Goal: Task Accomplishment & Management: Complete application form

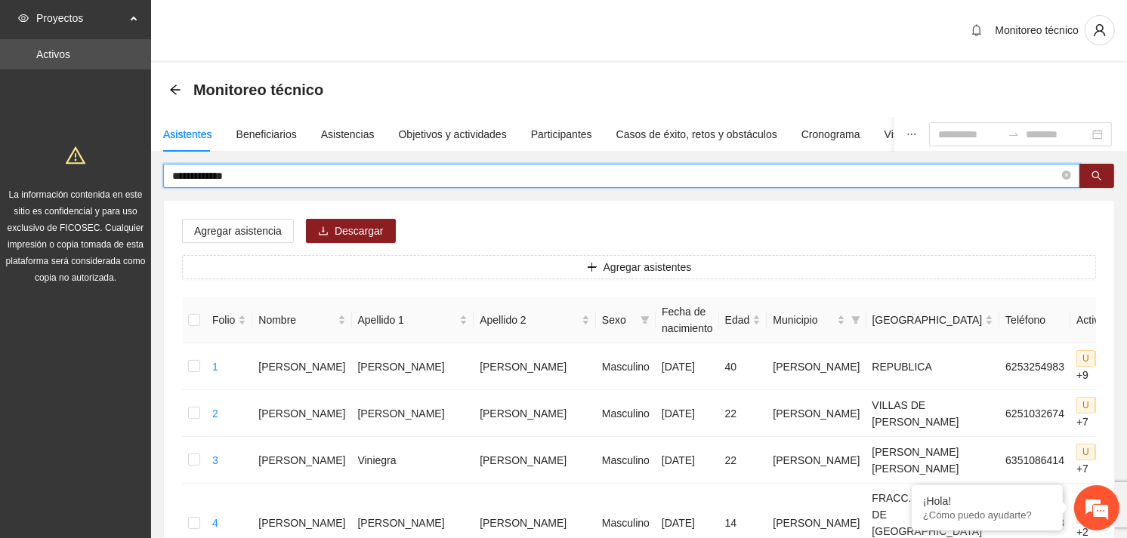
click at [168, 178] on span "**********" at bounding box center [621, 176] width 917 height 24
type input "**********"
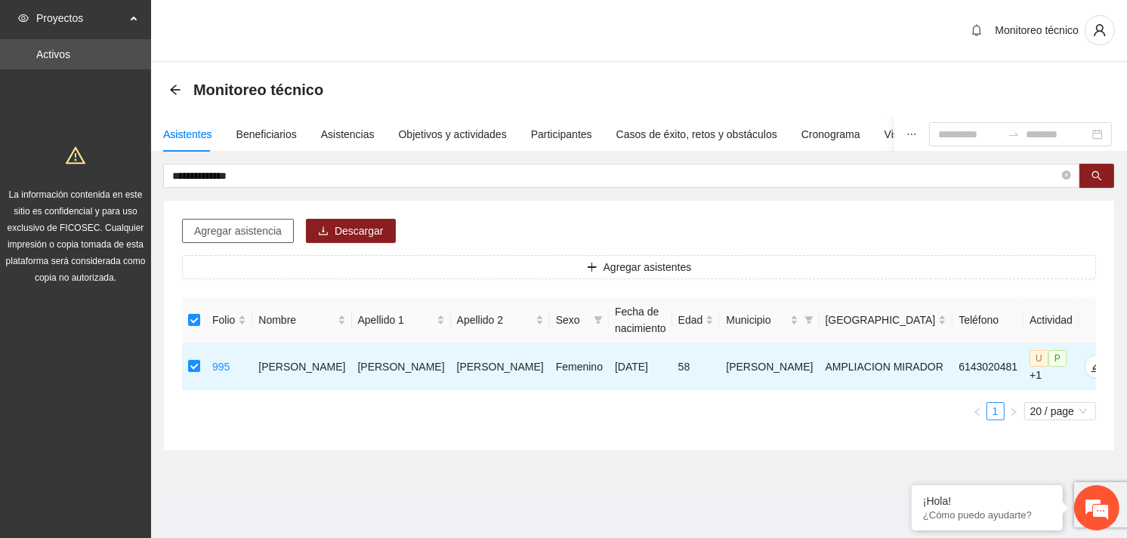
click at [265, 231] on span "Agregar asistencia" at bounding box center [238, 231] width 88 height 17
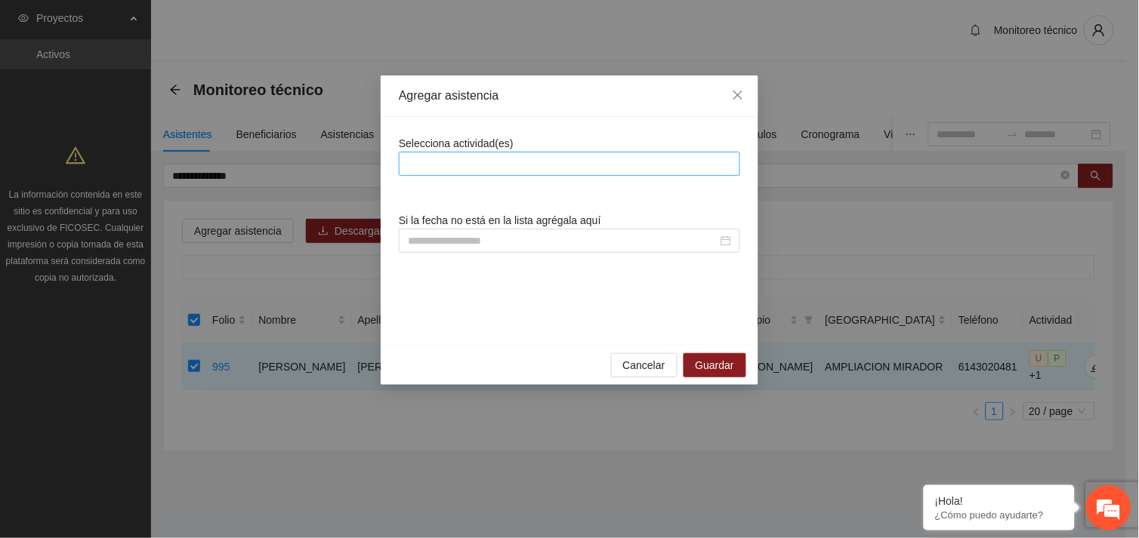
click at [488, 160] on div at bounding box center [570, 164] width 334 height 18
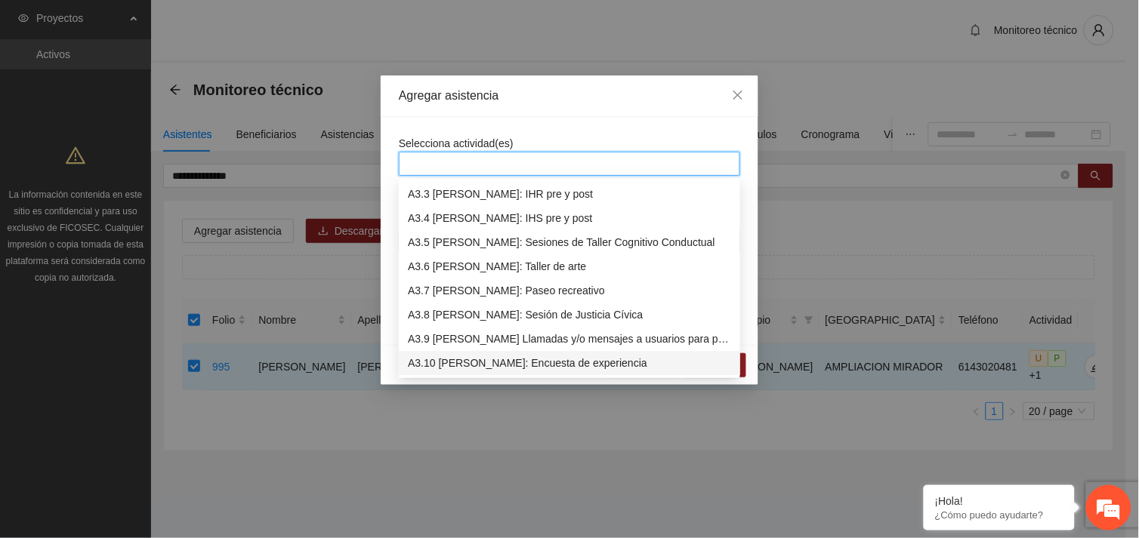
scroll to position [821, 0]
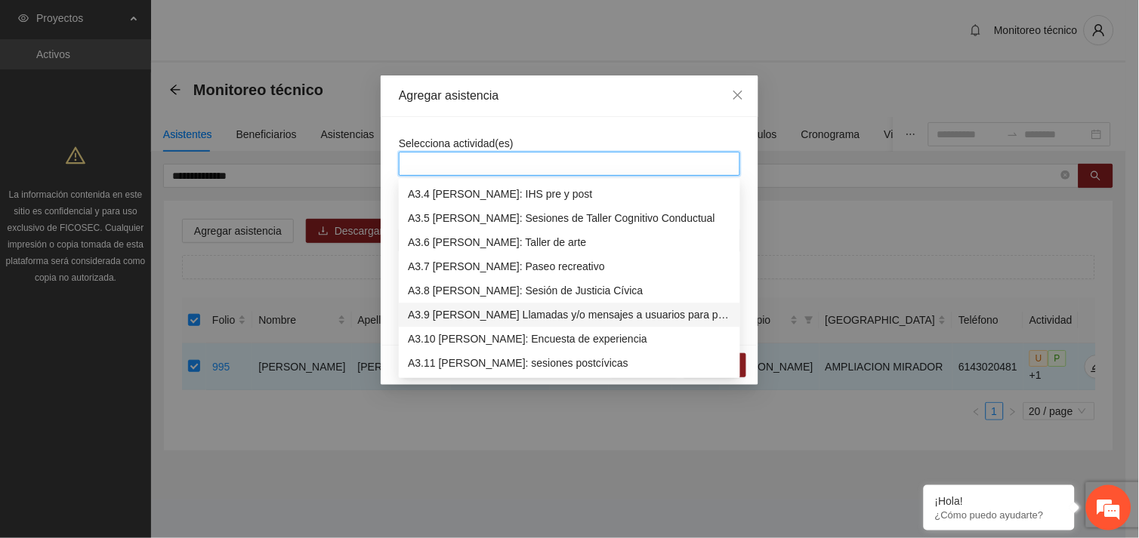
click at [523, 319] on div "A3.9 [PERSON_NAME] Llamadas y/o mensajes a usuarios para programación, seguimie…" at bounding box center [569, 315] width 323 height 17
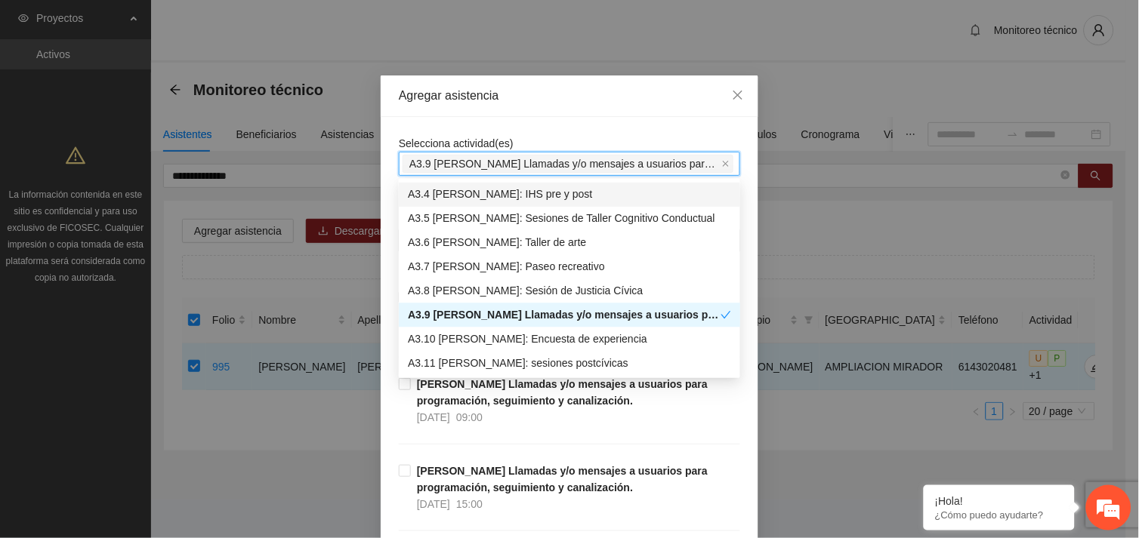
click at [533, 138] on div "Selecciona actividad(es) A3.9 [PERSON_NAME] Llamadas y/o mensajes a usuarios pa…" at bounding box center [569, 155] width 341 height 41
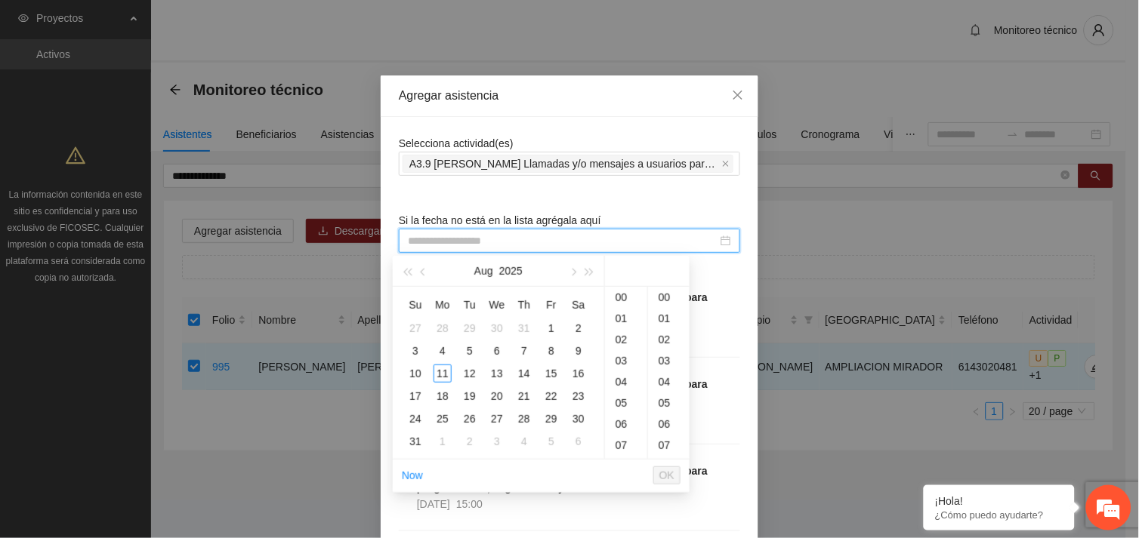
click at [480, 235] on input at bounding box center [563, 241] width 310 height 17
click at [443, 371] on div "11" at bounding box center [442, 374] width 18 height 18
click at [616, 304] on div "10" at bounding box center [626, 301] width 42 height 21
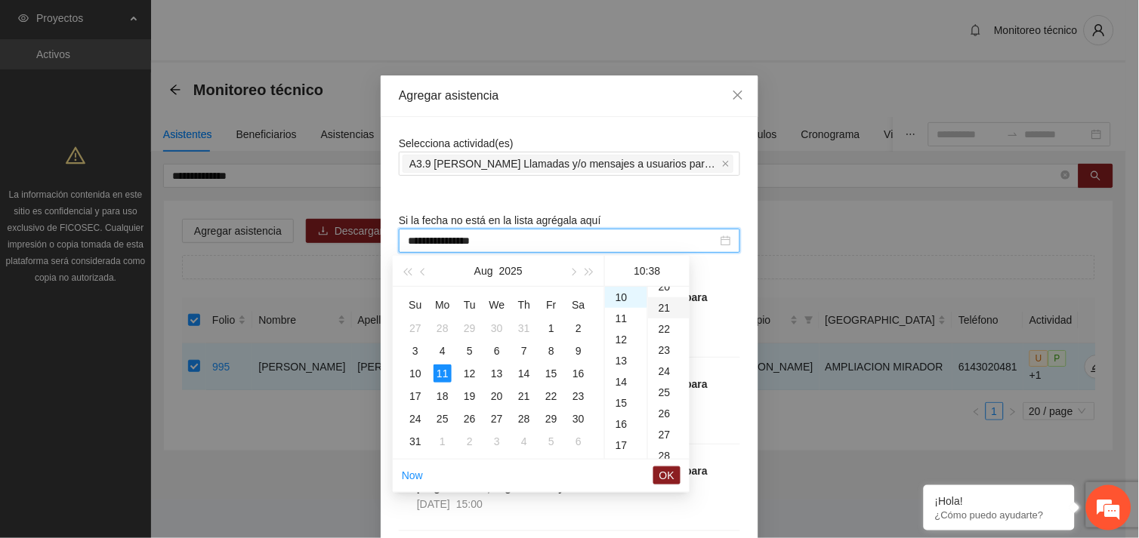
click at [669, 304] on div "21" at bounding box center [669, 308] width 42 height 21
type input "**********"
click at [667, 479] on span "OK" at bounding box center [666, 475] width 15 height 17
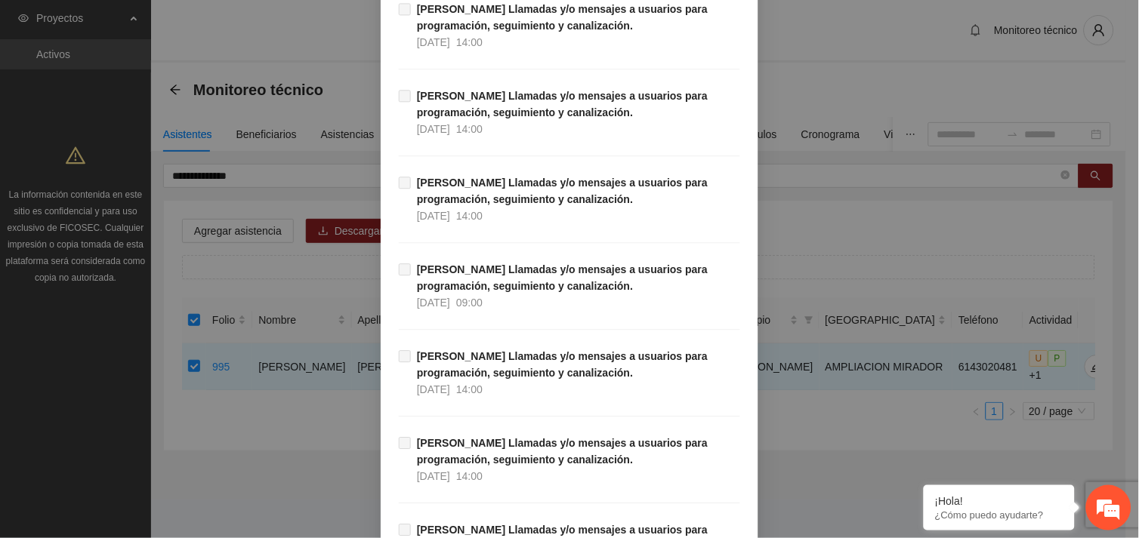
scroll to position [15414, 0]
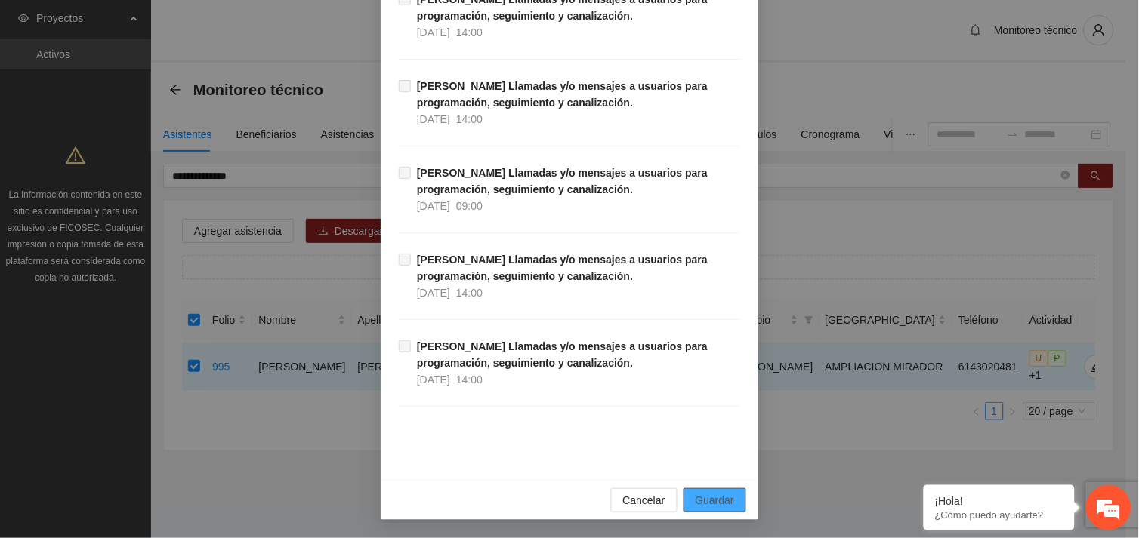
click at [700, 489] on button "Guardar" at bounding box center [714, 501] width 63 height 24
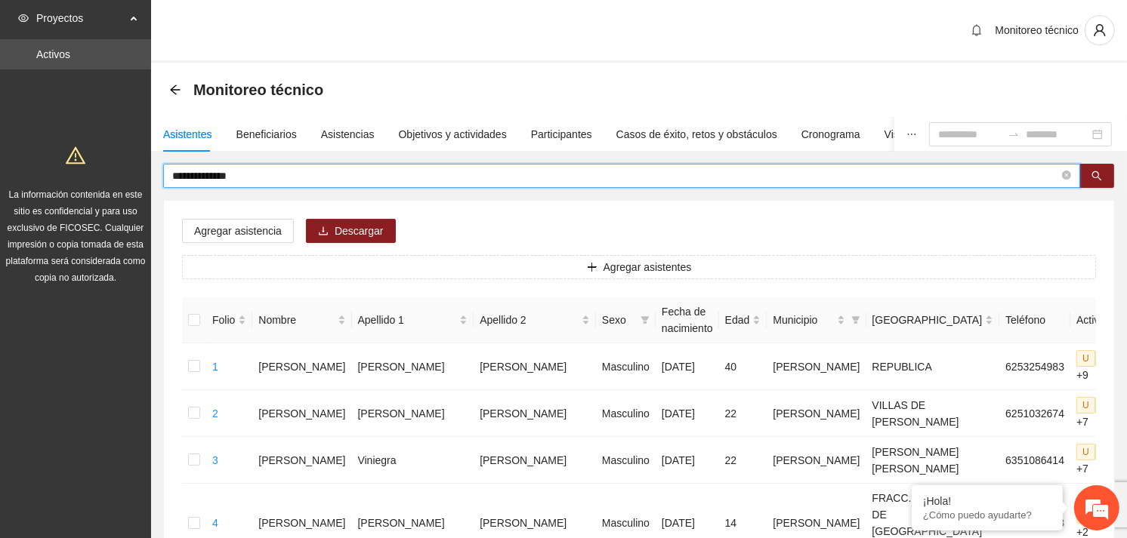
drag, startPoint x: 265, startPoint y: 177, endPoint x: 150, endPoint y: 183, distance: 115.7
click at [328, 174] on input "text" at bounding box center [615, 176] width 887 height 17
type input "*******"
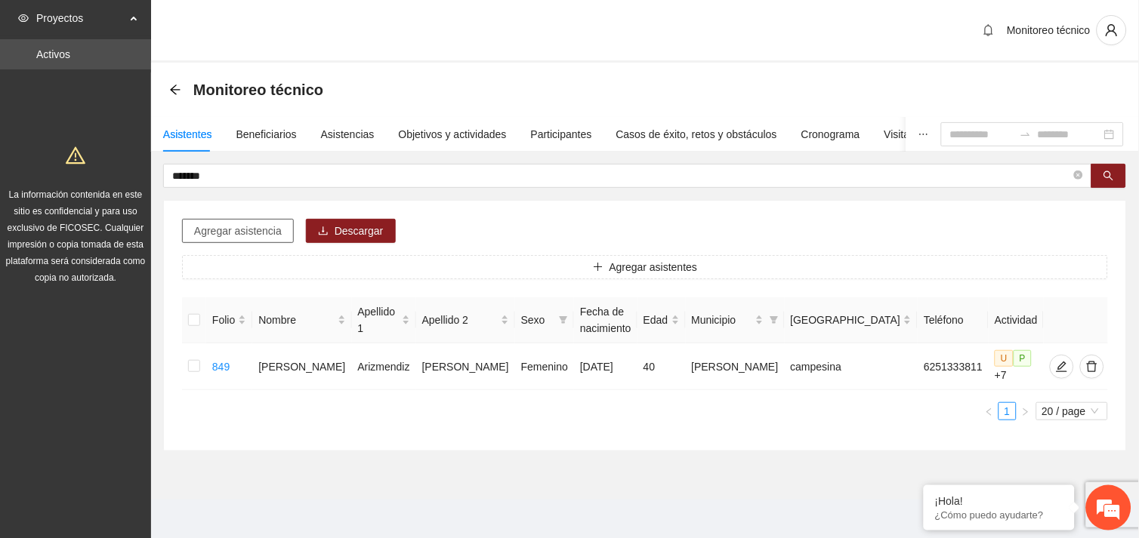
click at [254, 237] on span "Agregar asistencia" at bounding box center [238, 231] width 88 height 17
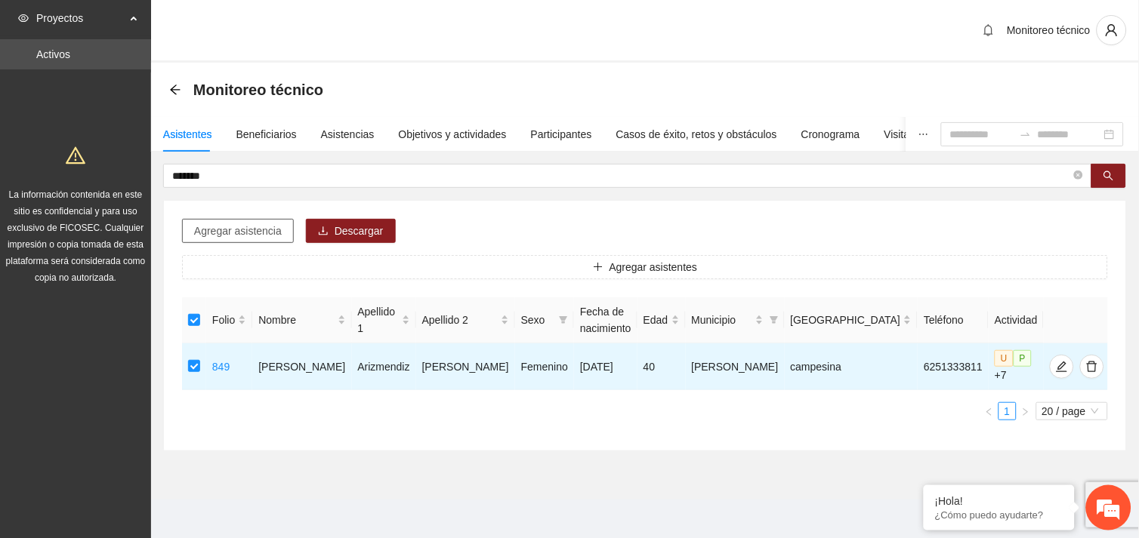
click at [266, 224] on span "Agregar asistencia" at bounding box center [238, 231] width 88 height 17
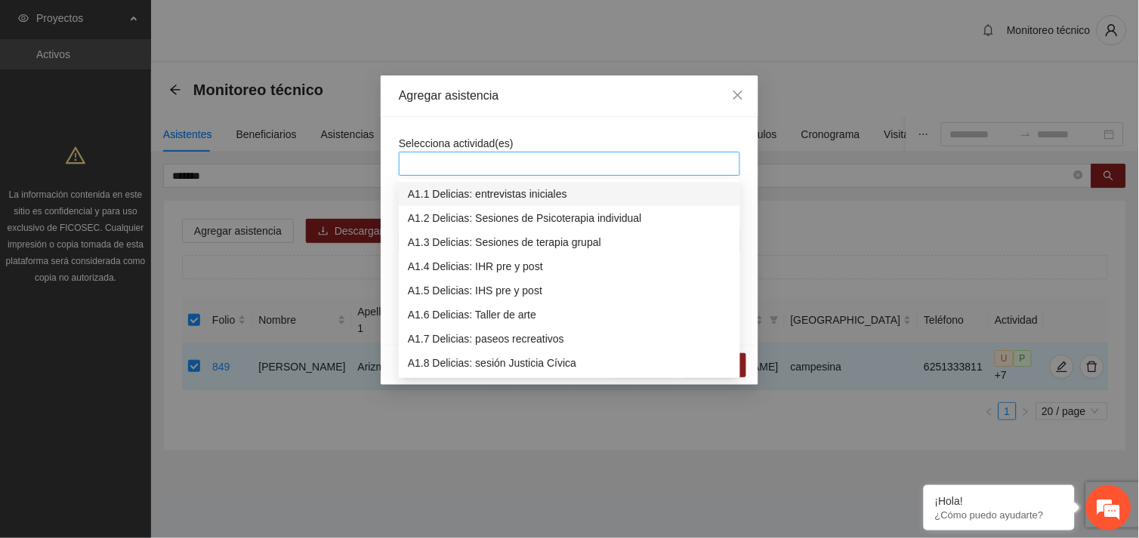
click at [429, 167] on div at bounding box center [570, 164] width 334 height 18
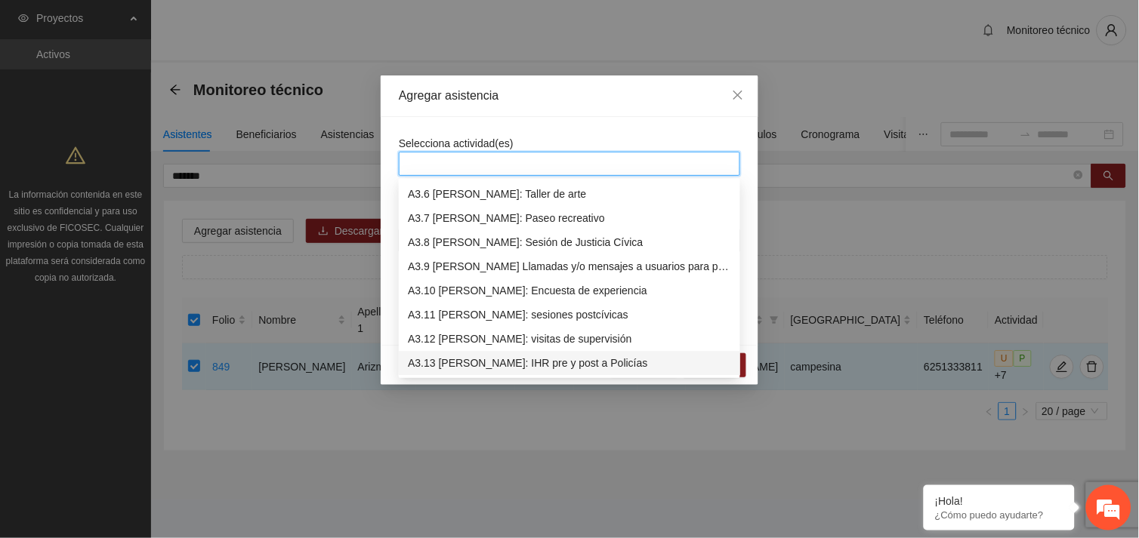
scroll to position [918, 0]
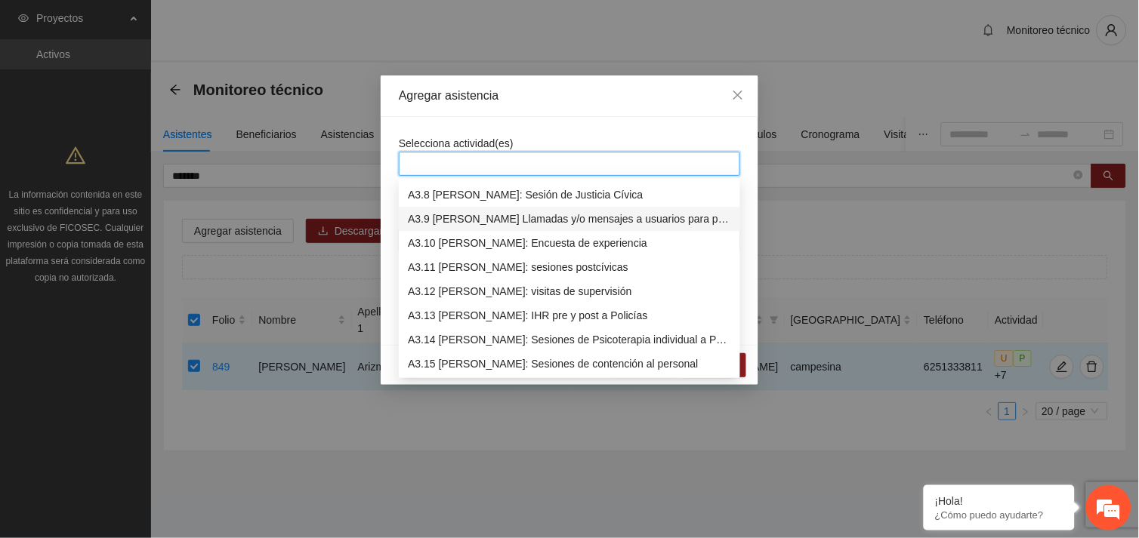
click at [477, 224] on div "A3.9 [PERSON_NAME] Llamadas y/o mensajes a usuarios para programación, seguimie…" at bounding box center [569, 219] width 323 height 17
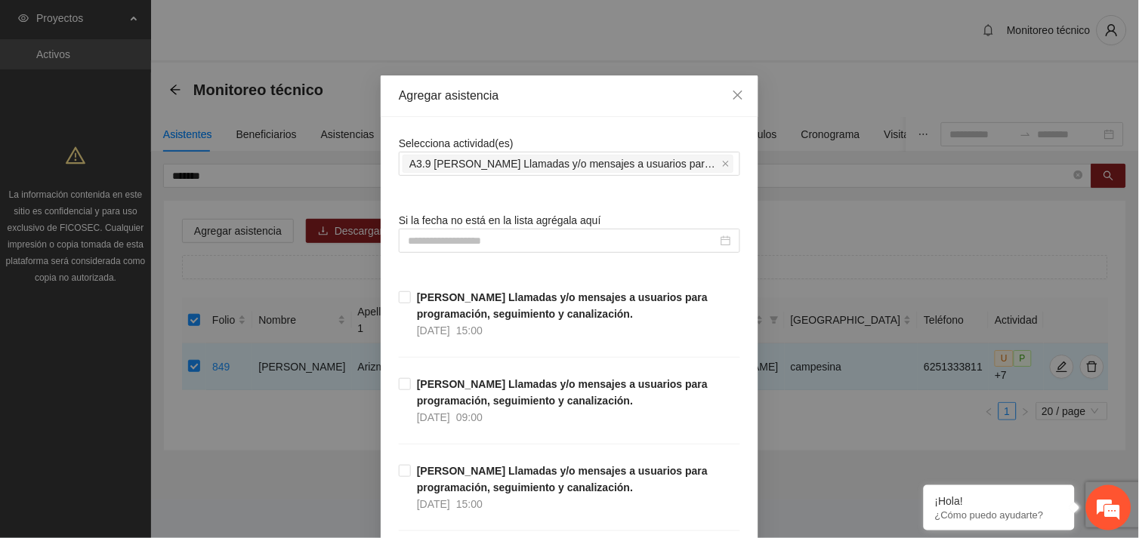
click at [456, 243] on input at bounding box center [563, 241] width 310 height 17
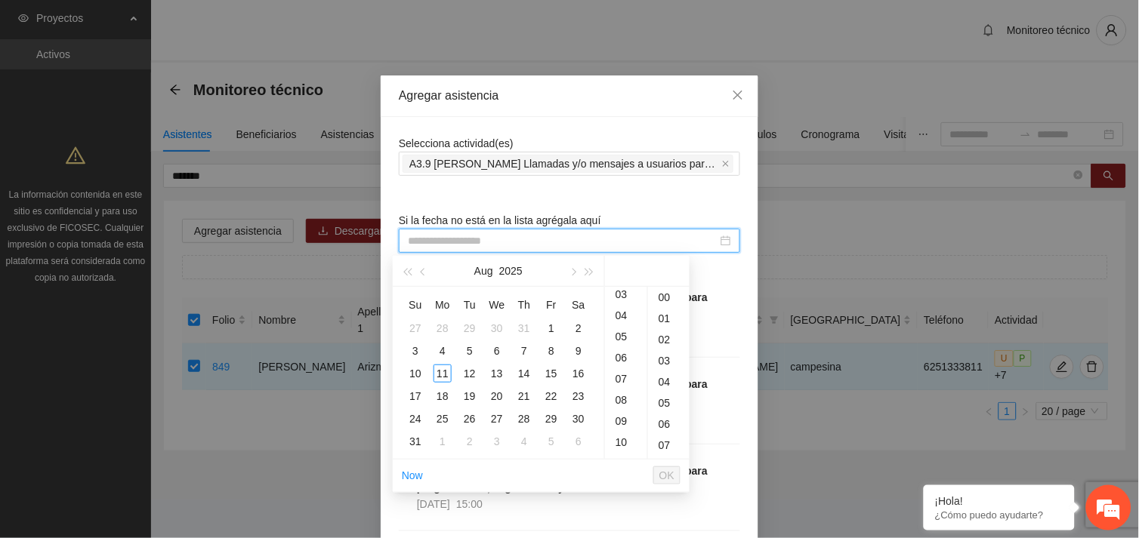
scroll to position [100, 0]
click at [621, 409] on div "10" at bounding box center [626, 408] width 42 height 21
click at [662, 356] on div "22" at bounding box center [669, 360] width 42 height 21
type input "**********"
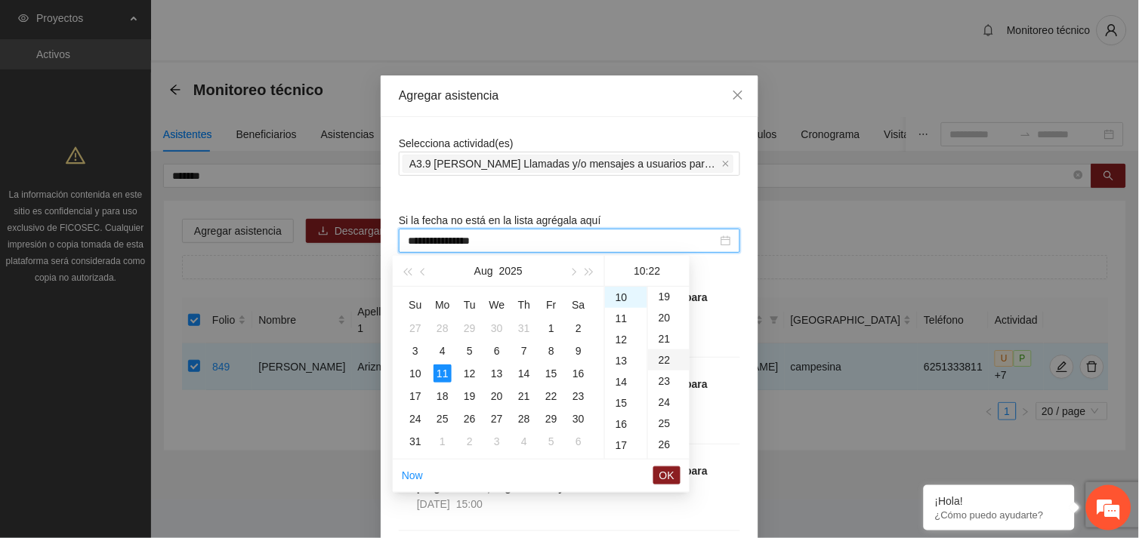
scroll to position [464, 0]
click at [666, 473] on span "OK" at bounding box center [666, 475] width 15 height 17
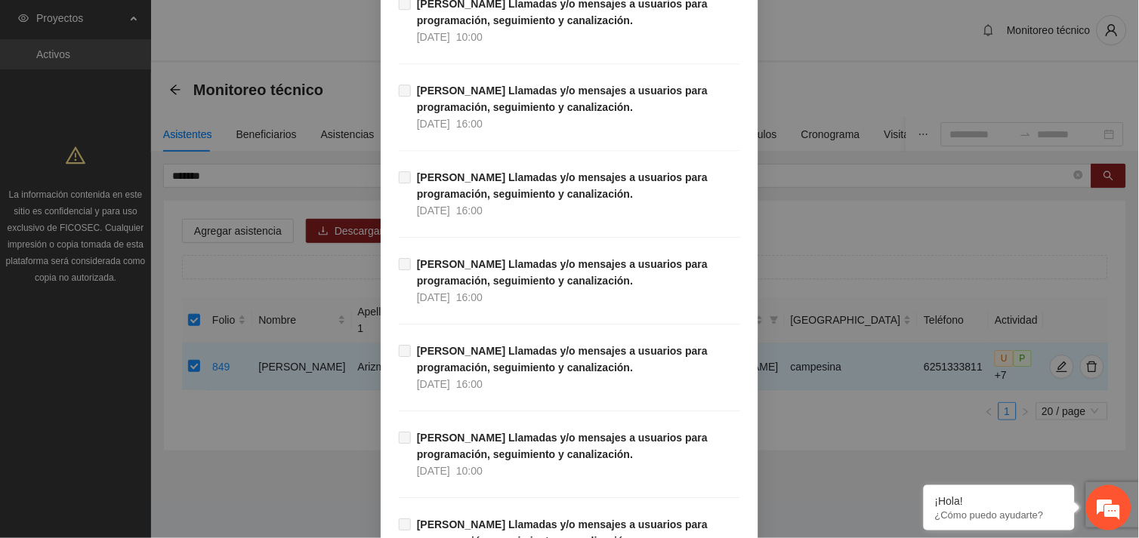
scroll to position [15414, 0]
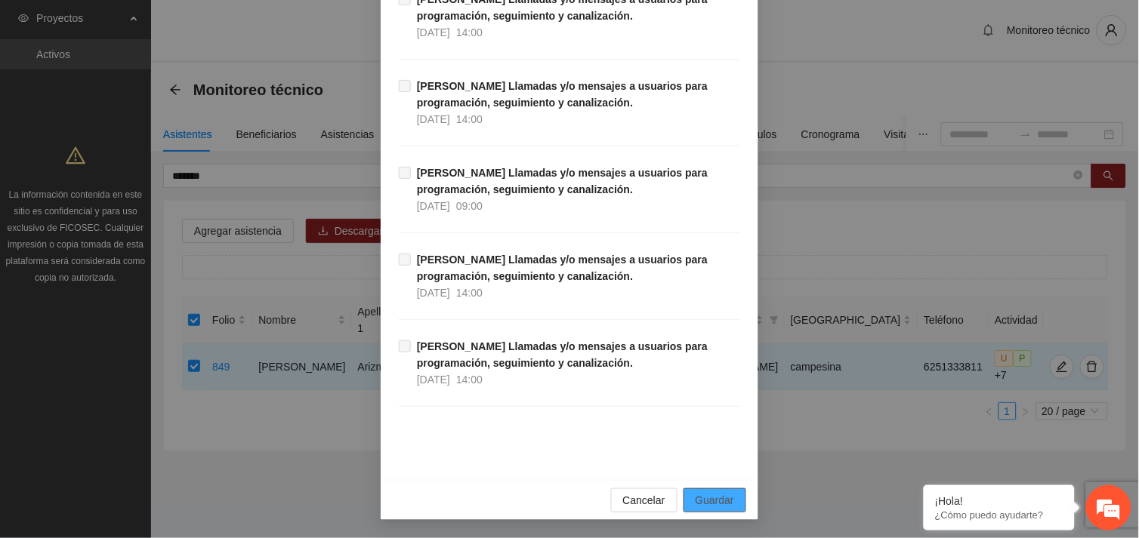
click at [696, 508] on span "Guardar" at bounding box center [715, 500] width 39 height 17
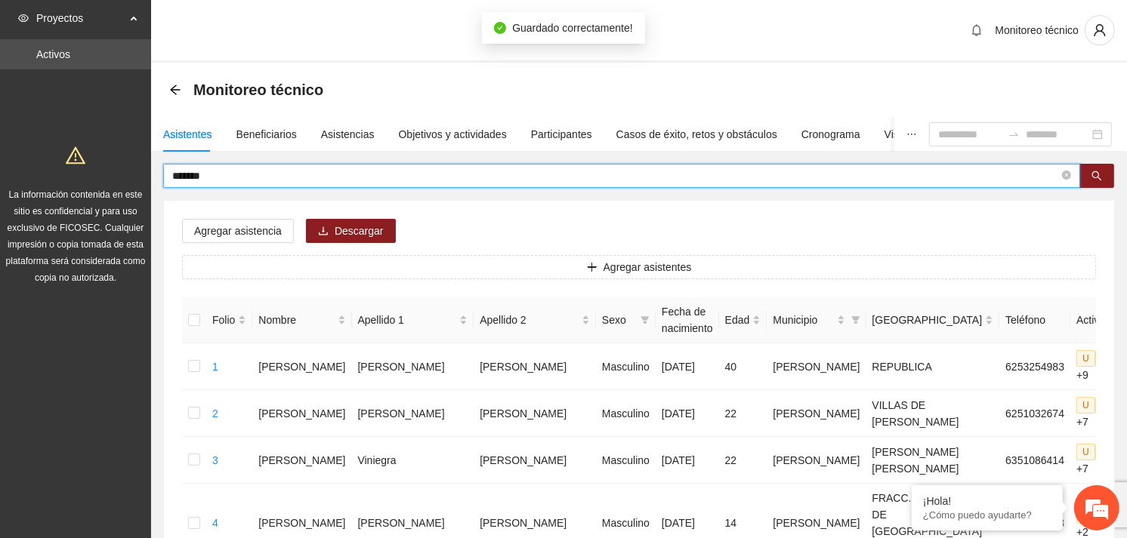
drag, startPoint x: 228, startPoint y: 170, endPoint x: 162, endPoint y: 169, distance: 66.5
type input "**********"
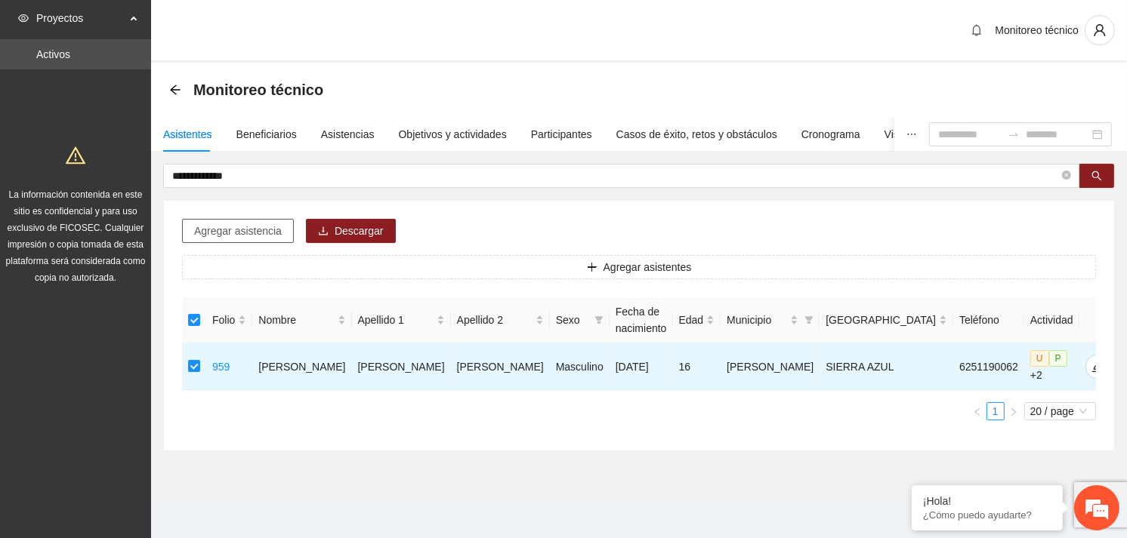
click at [259, 231] on span "Agregar asistencia" at bounding box center [238, 231] width 88 height 17
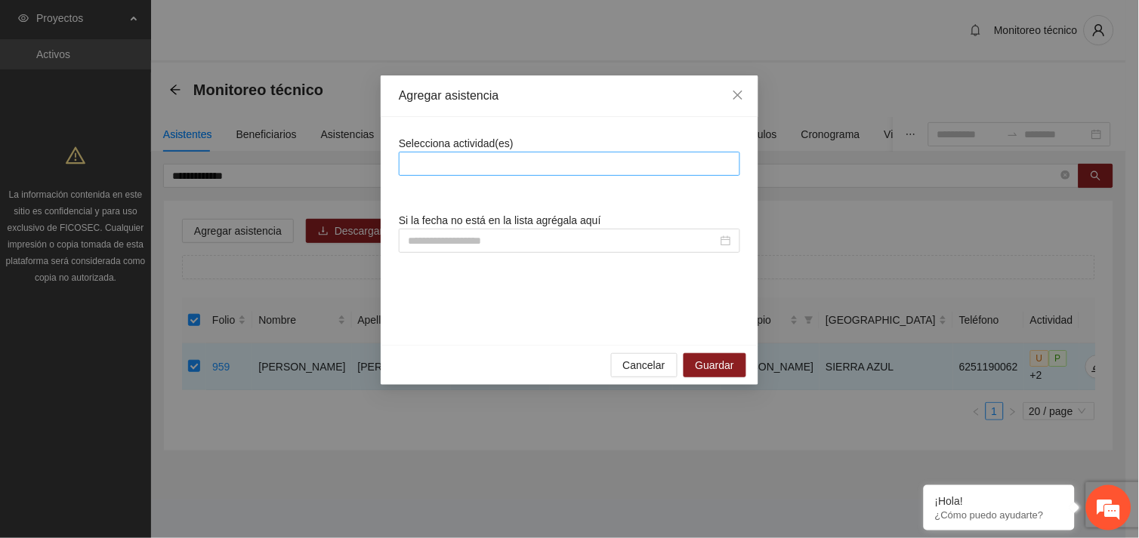
click at [456, 162] on div at bounding box center [570, 164] width 334 height 18
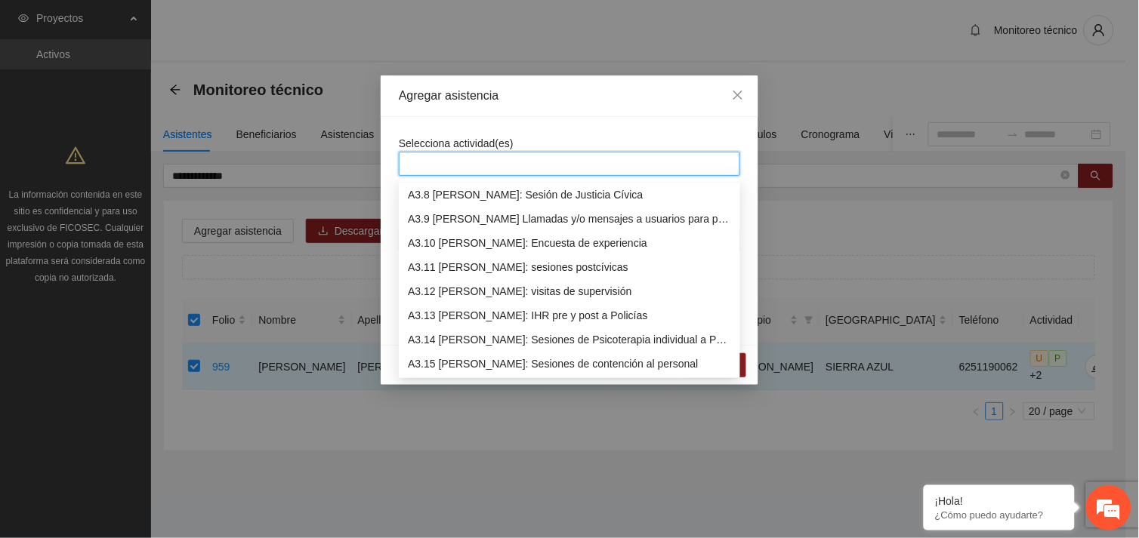
scroll to position [894, 0]
click at [504, 239] on div "A3.9 [PERSON_NAME] Llamadas y/o mensajes a usuarios para programación, seguimie…" at bounding box center [569, 242] width 323 height 17
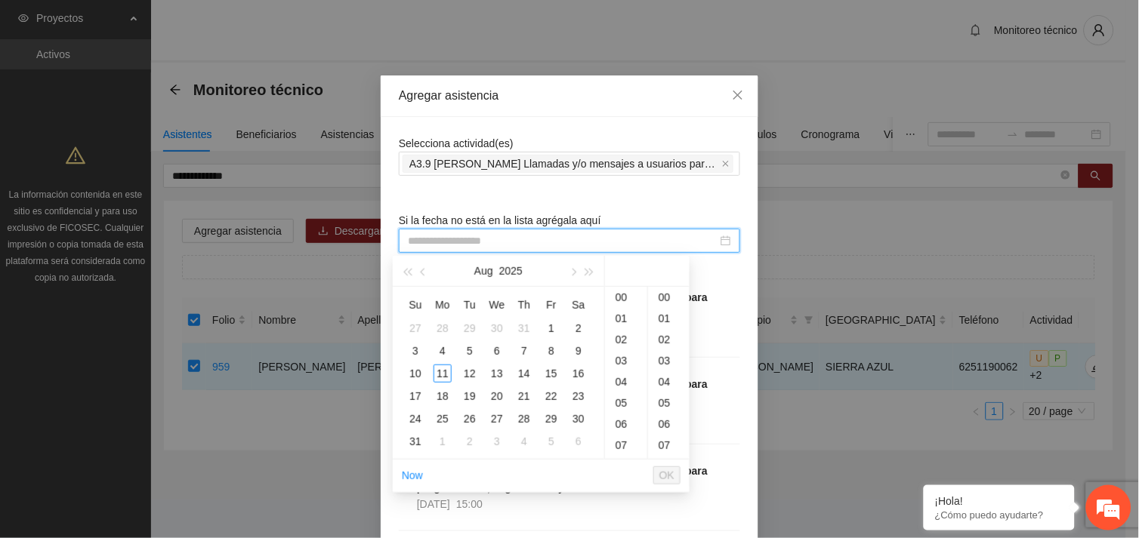
click at [436, 239] on input at bounding box center [563, 241] width 310 height 17
click at [440, 370] on div "11" at bounding box center [442, 374] width 18 height 18
click at [625, 303] on div "10" at bounding box center [626, 301] width 42 height 21
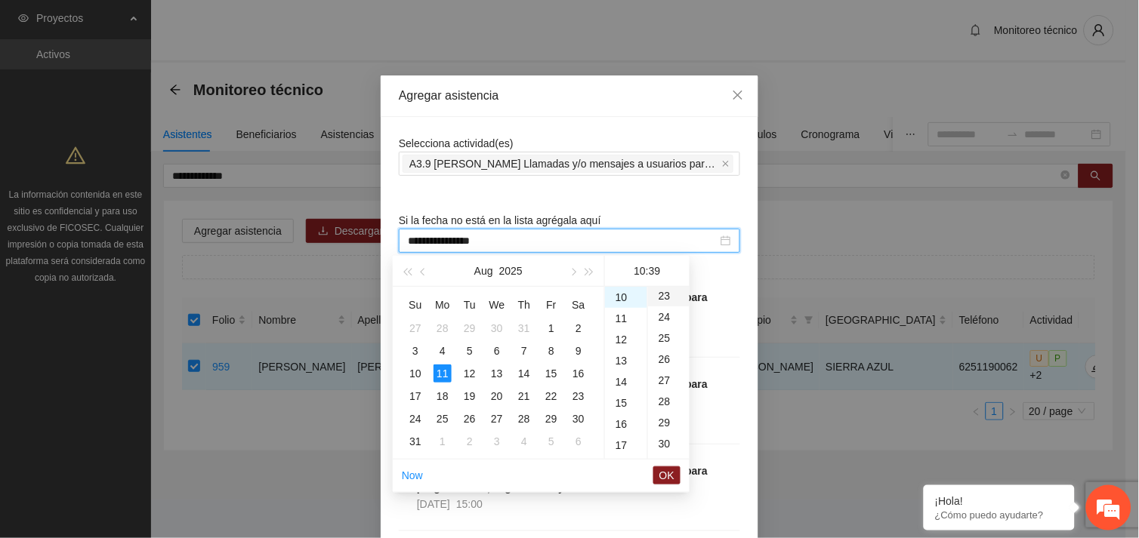
click at [663, 295] on div "23" at bounding box center [669, 295] width 42 height 21
type input "**********"
click at [668, 468] on span "OK" at bounding box center [666, 475] width 15 height 17
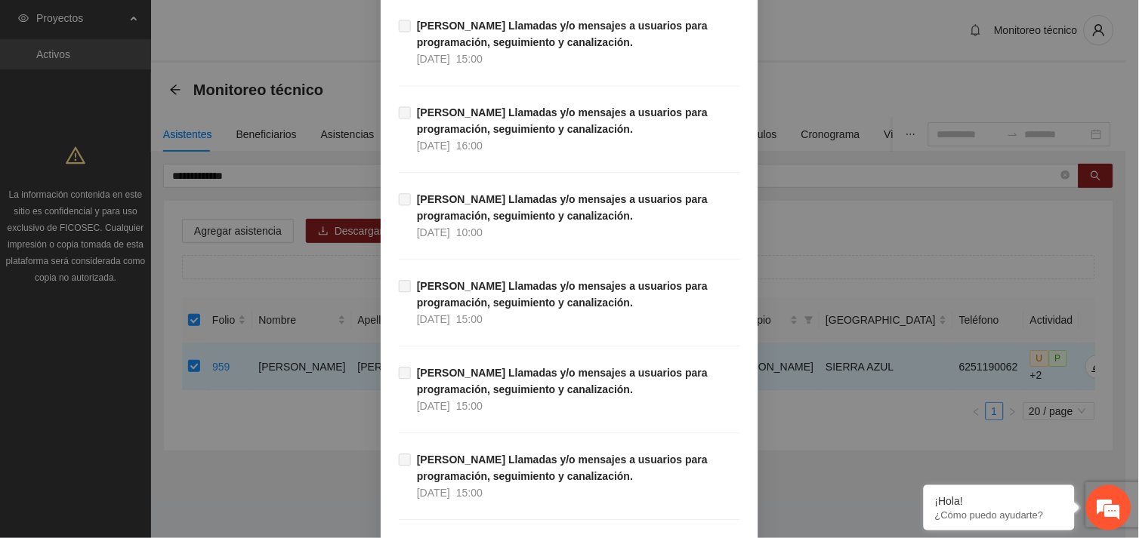
scroll to position [15414, 0]
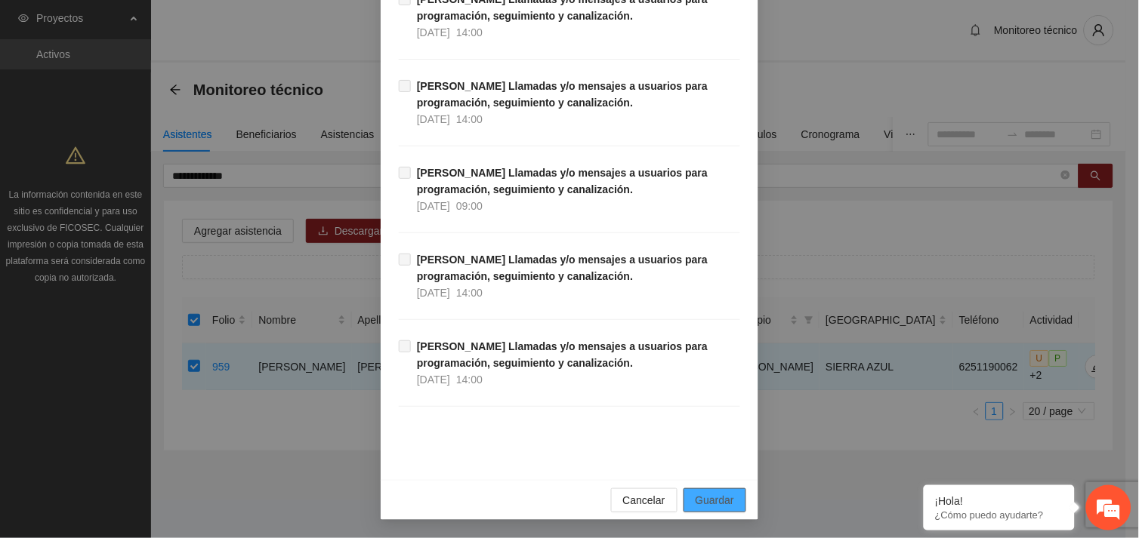
click at [712, 496] on span "Guardar" at bounding box center [715, 500] width 39 height 17
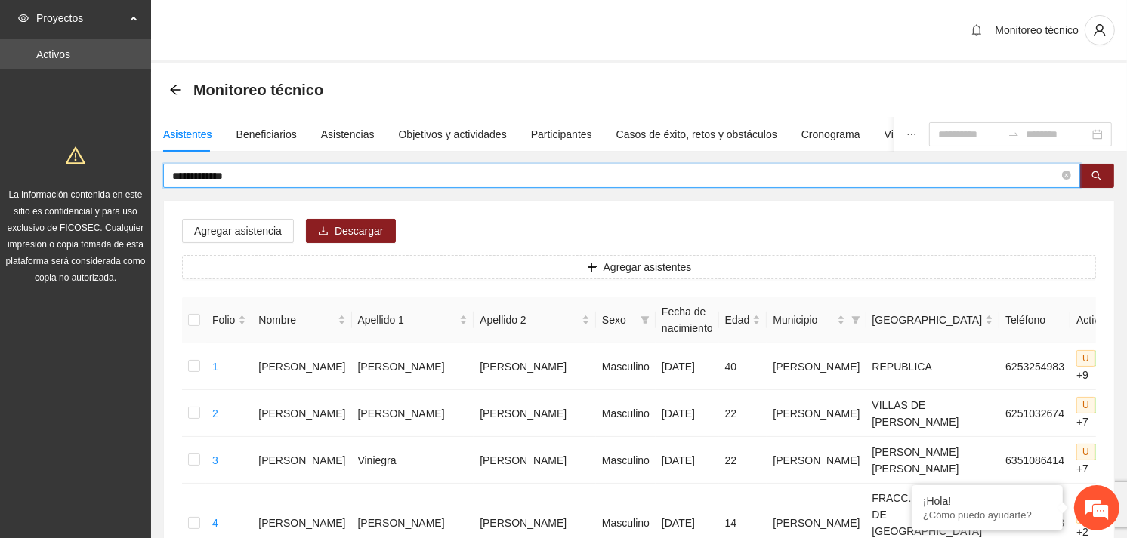
drag, startPoint x: 245, startPoint y: 179, endPoint x: 155, endPoint y: 184, distance: 90.7
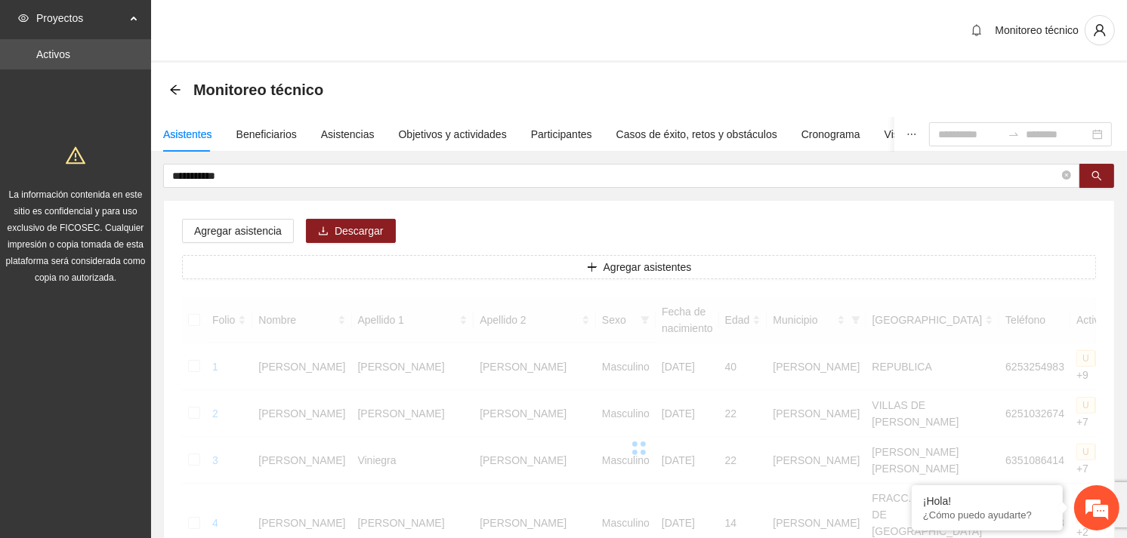
click at [1097, 177] on icon "search" at bounding box center [1097, 176] width 10 height 10
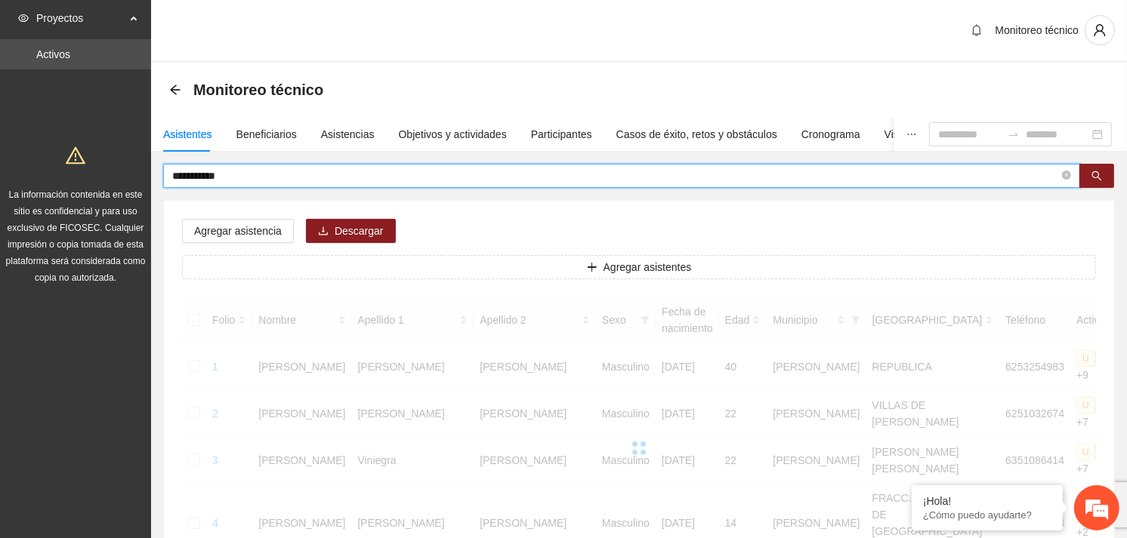
click at [261, 177] on input "**********" at bounding box center [615, 176] width 887 height 17
type input "*"
type input "*****"
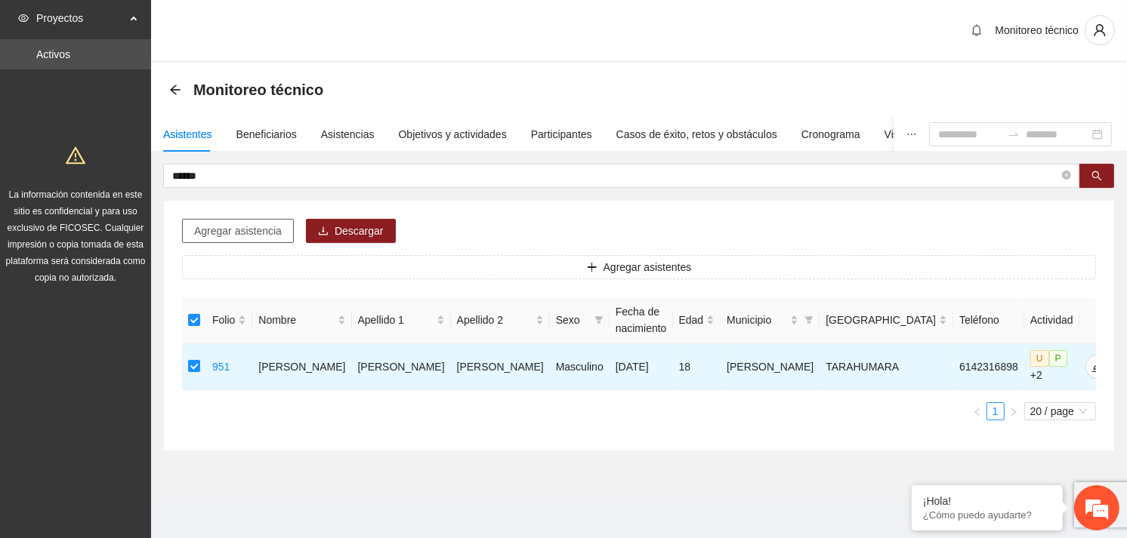
click at [229, 224] on span "Agregar asistencia" at bounding box center [238, 231] width 88 height 17
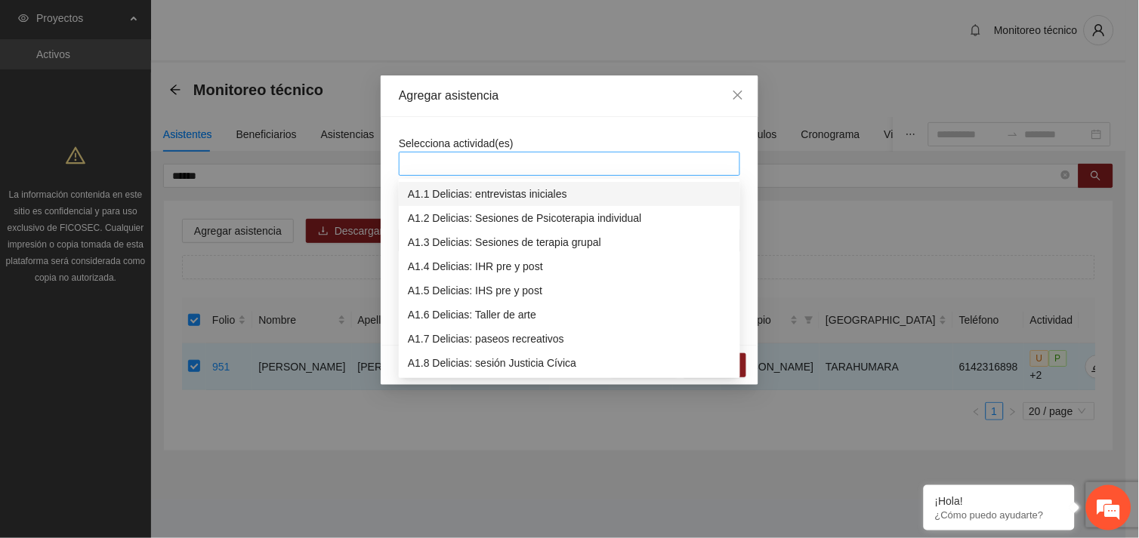
click at [495, 160] on div at bounding box center [570, 164] width 334 height 18
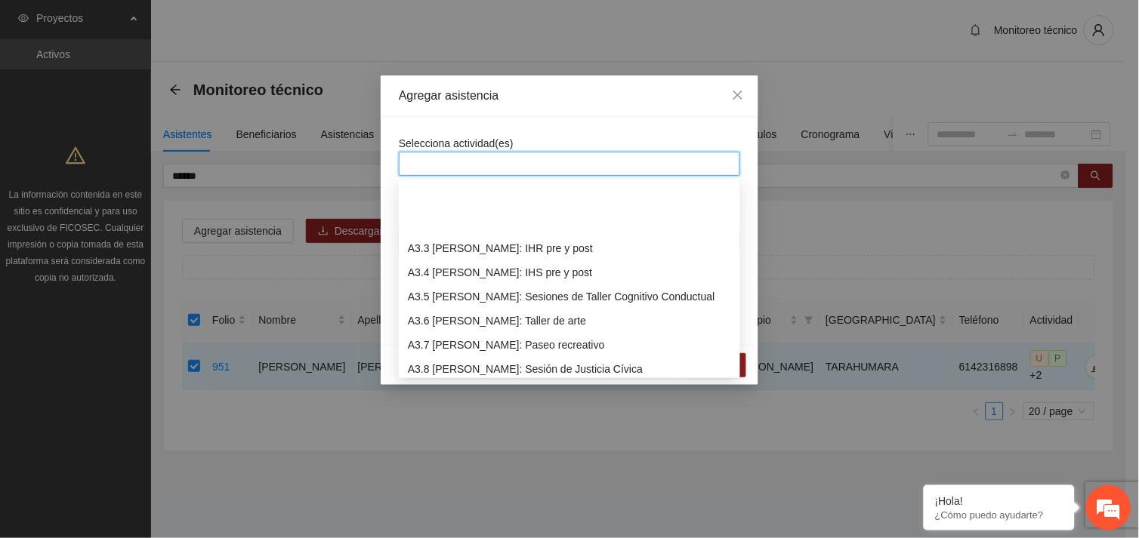
scroll to position [846, 0]
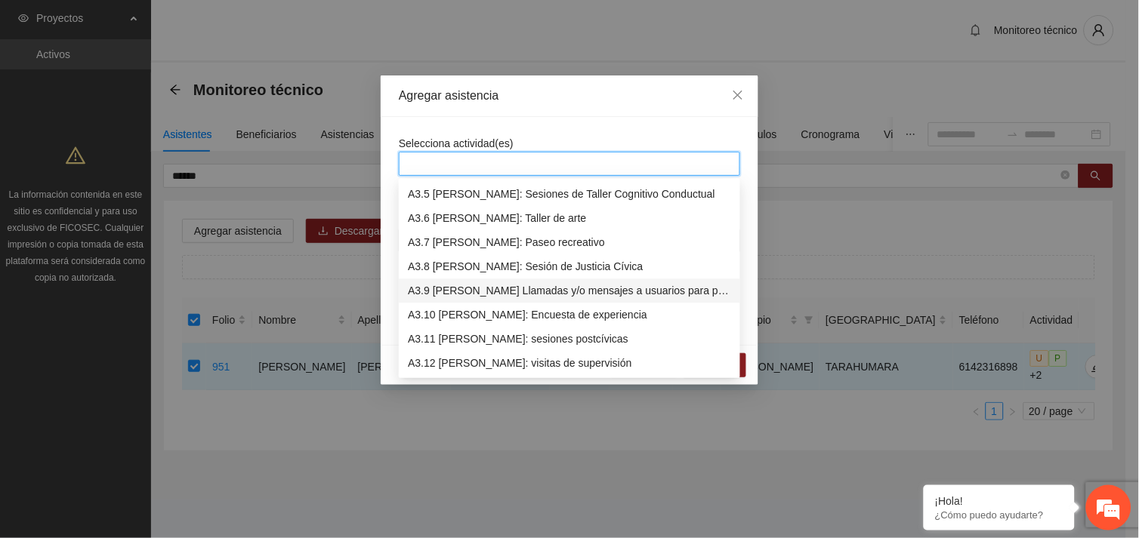
click at [512, 292] on div "A3.9 [PERSON_NAME] Llamadas y/o mensajes a usuarios para programación, seguimie…" at bounding box center [569, 290] width 323 height 17
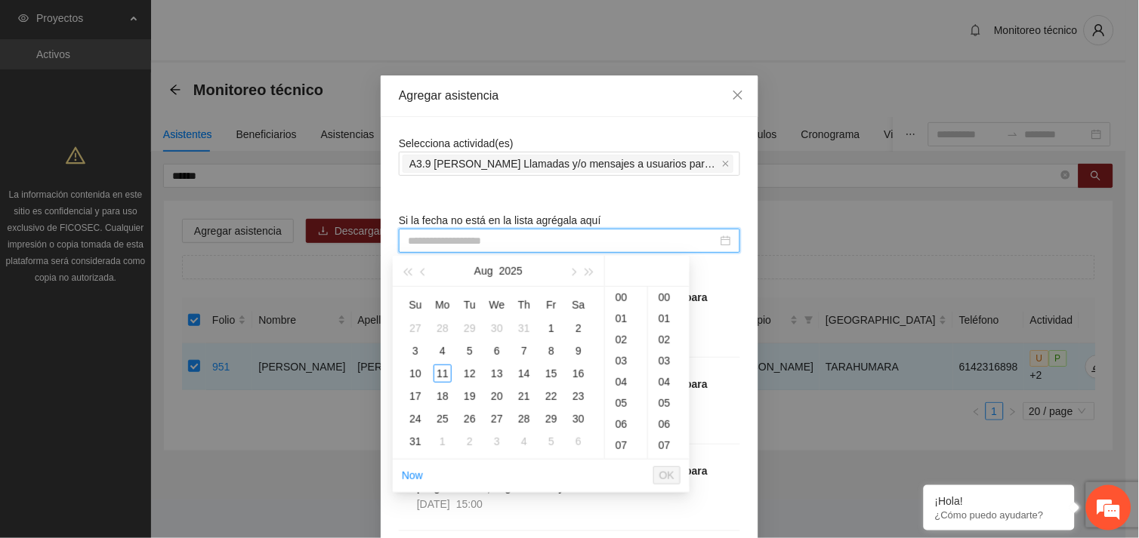
click at [474, 239] on input at bounding box center [563, 241] width 310 height 17
click at [442, 378] on div "11" at bounding box center [442, 374] width 18 height 18
click at [614, 298] on div "10" at bounding box center [626, 301] width 42 height 21
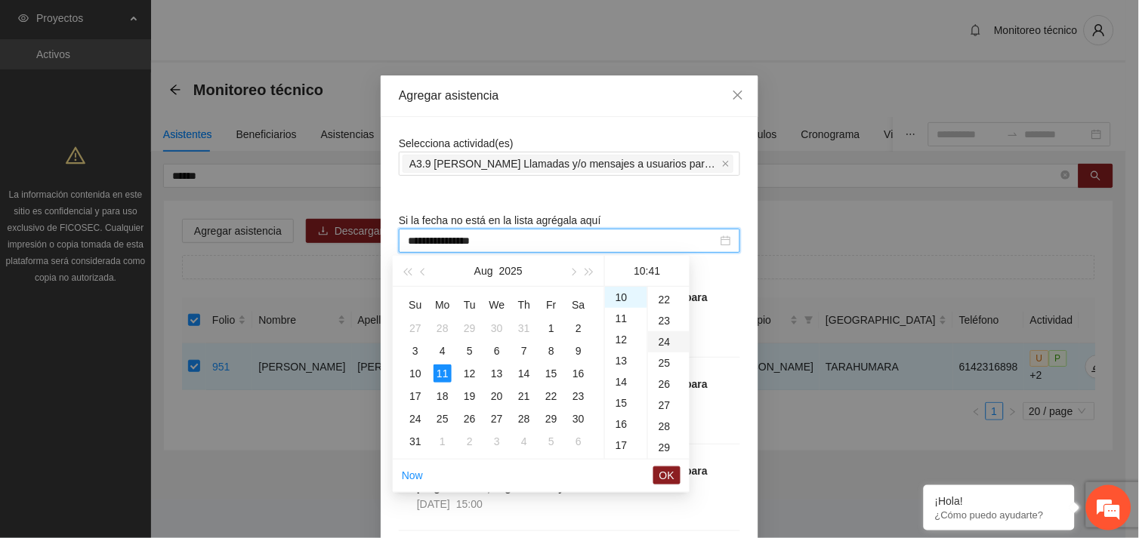
click at [659, 344] on div "24" at bounding box center [669, 342] width 42 height 21
type input "**********"
click at [667, 473] on span "OK" at bounding box center [666, 475] width 15 height 17
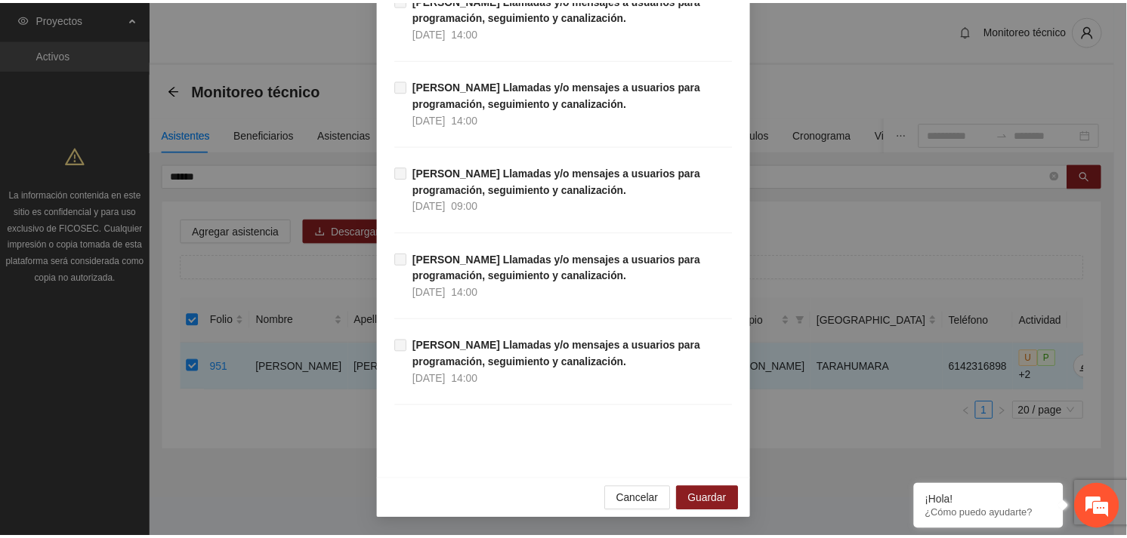
scroll to position [15414, 0]
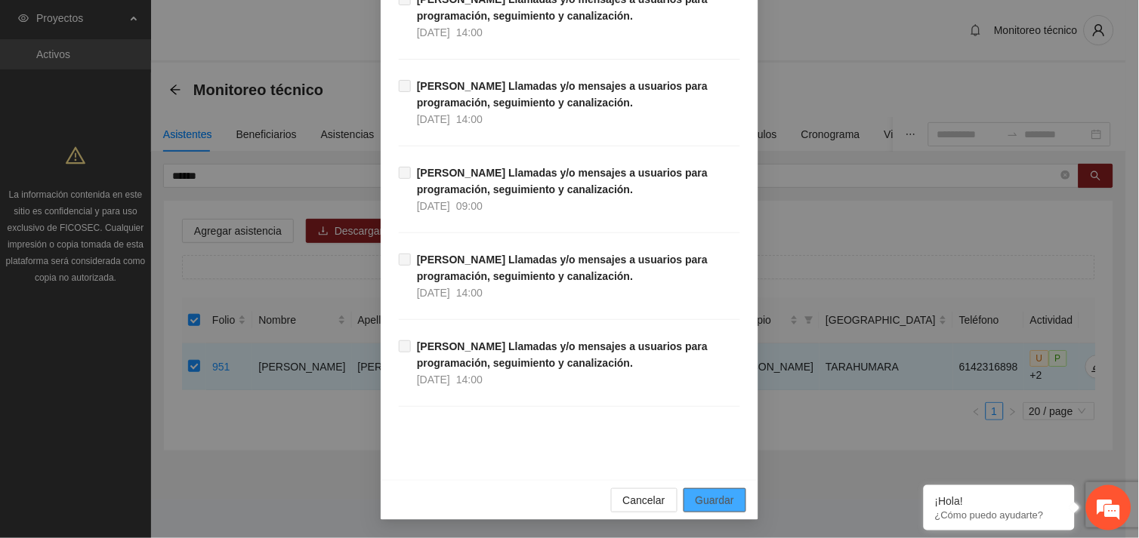
click at [714, 504] on span "Guardar" at bounding box center [715, 500] width 39 height 17
